Goal: Information Seeking & Learning: Understand process/instructions

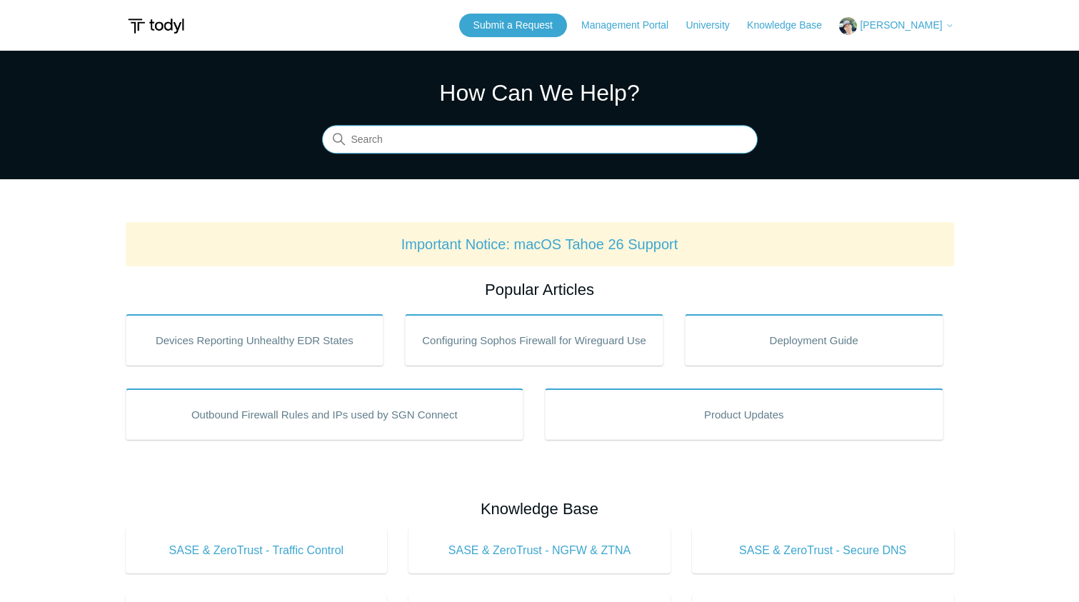
click at [436, 140] on input "Search" at bounding box center [540, 140] width 436 height 29
type input "remove via script"
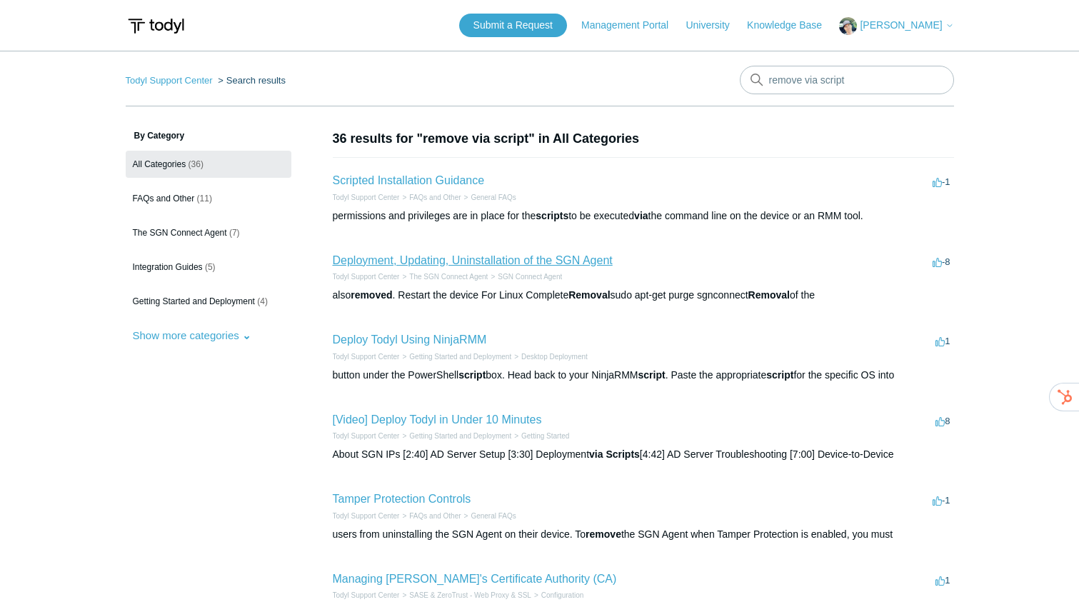
click at [463, 260] on link "Deployment, Updating, Uninstallation of the SGN Agent" at bounding box center [473, 260] width 280 height 12
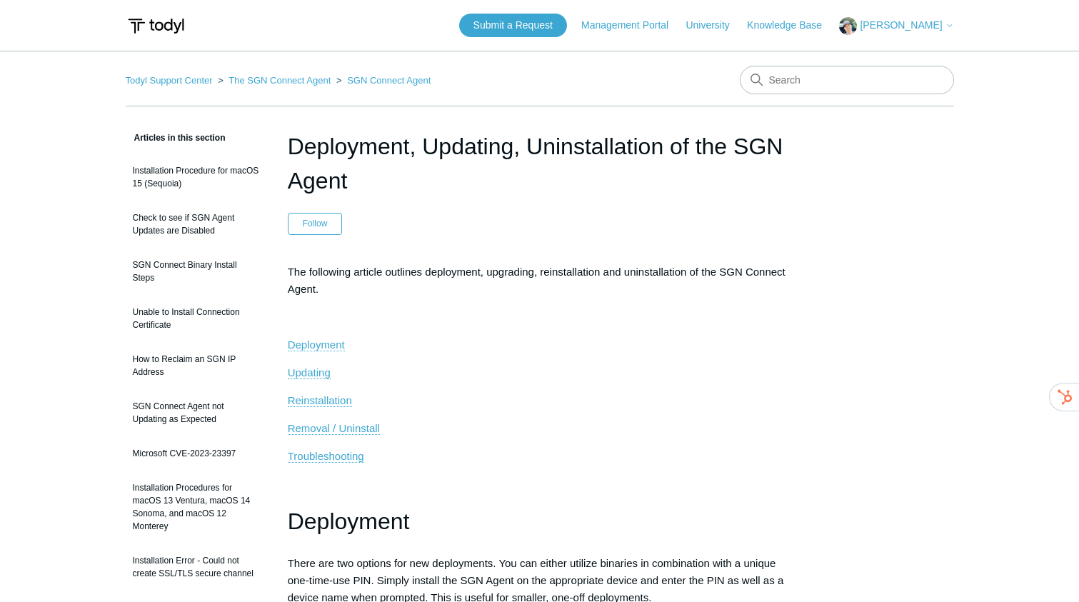
scroll to position [88, 0]
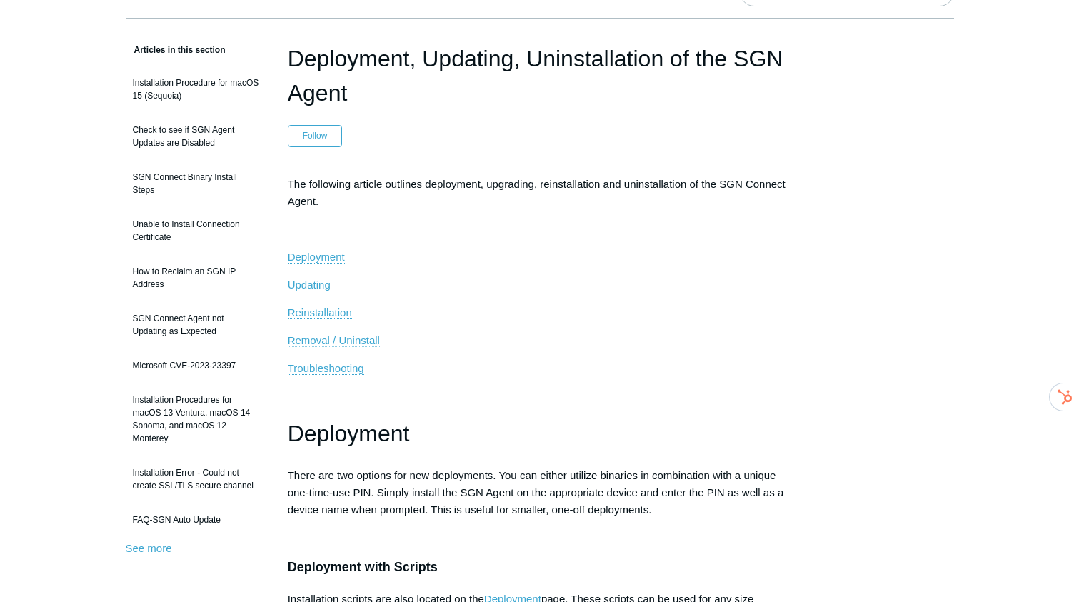
click at [347, 338] on span "Removal / Uninstall" at bounding box center [334, 340] width 92 height 12
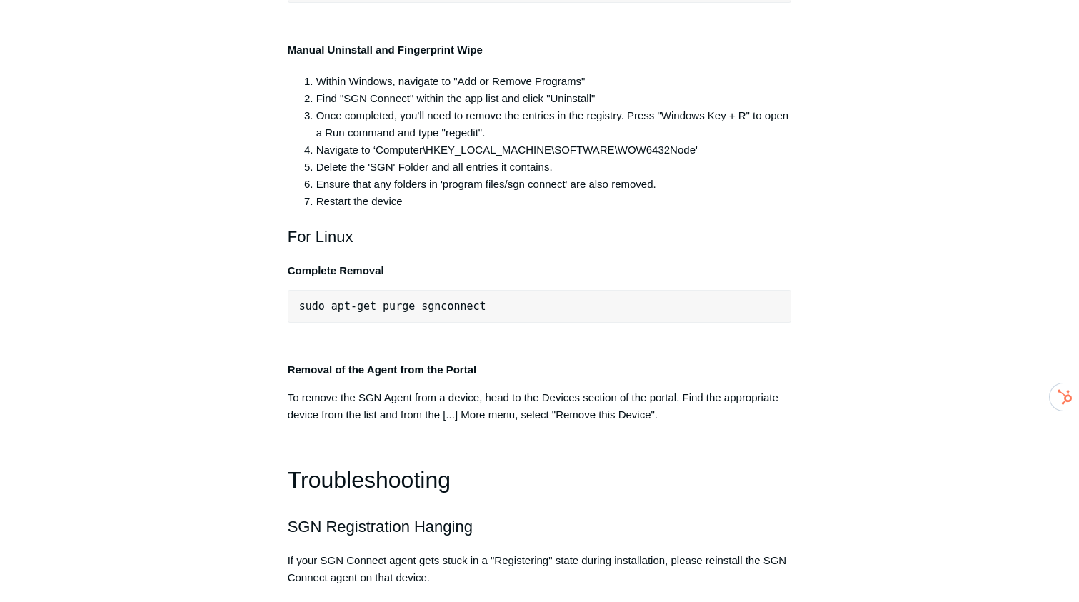
scroll to position [2899, 0]
drag, startPoint x: 593, startPoint y: 194, endPoint x: 294, endPoint y: 193, distance: 299.2
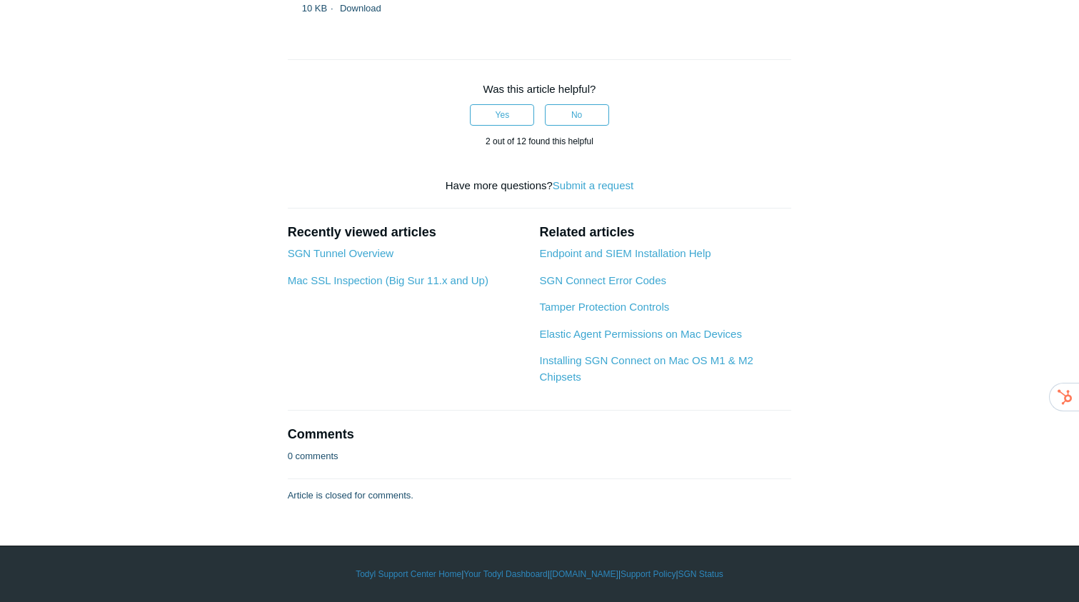
scroll to position [3935, 0]
